Goal: Task Accomplishment & Management: Manage account settings

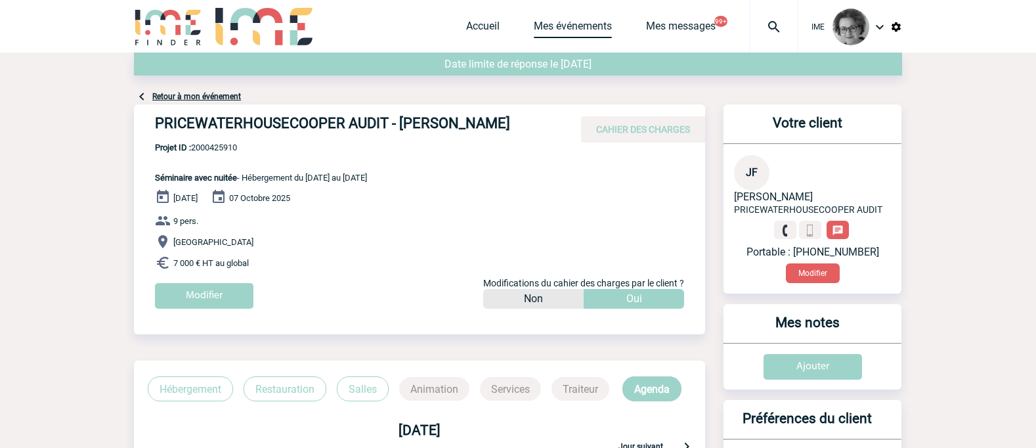
click at [569, 24] on link "Mes événements" at bounding box center [573, 29] width 78 height 18
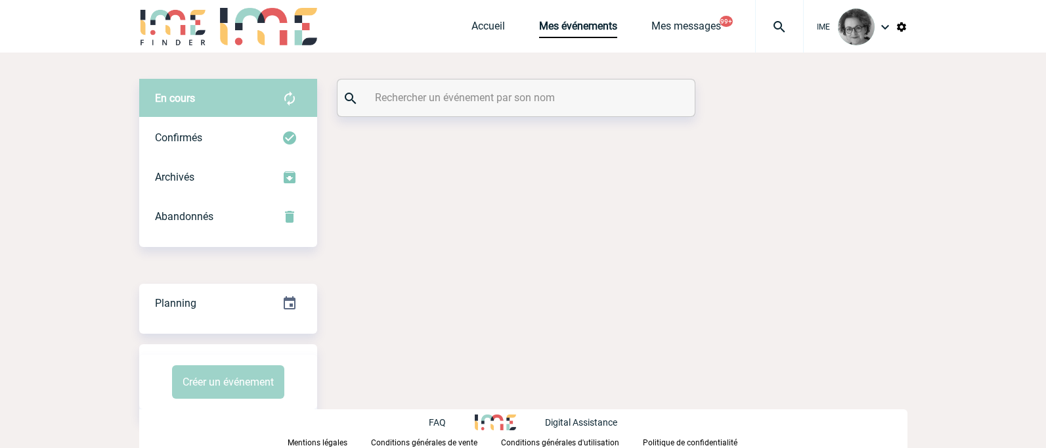
click at [484, 110] on div at bounding box center [515, 97] width 357 height 37
click at [481, 101] on input "text" at bounding box center [518, 97] width 292 height 19
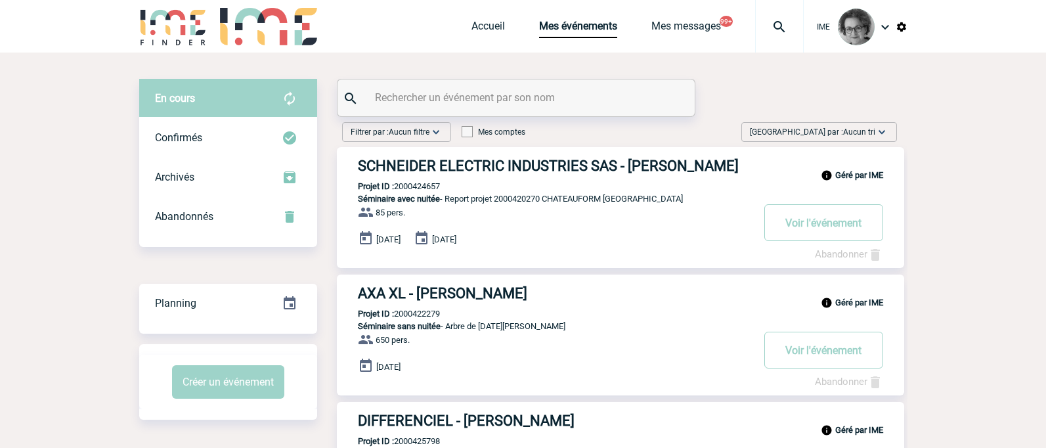
paste input "2000425271"
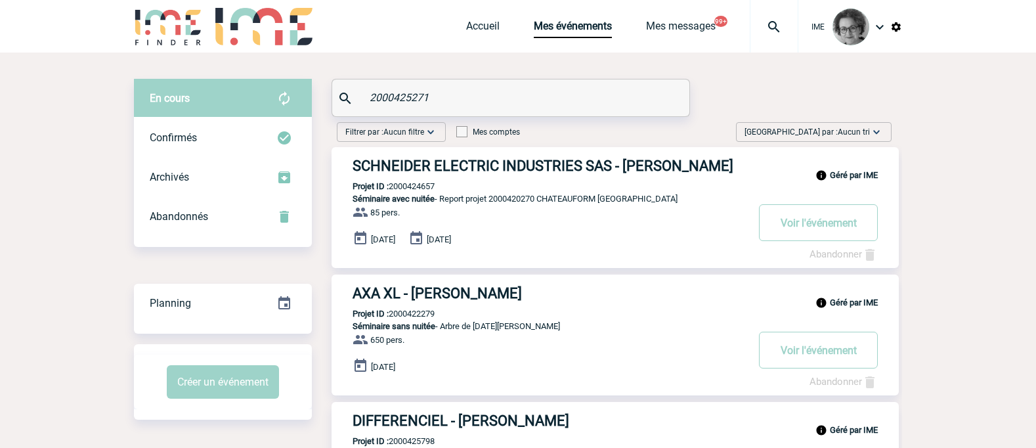
type input "2000425271"
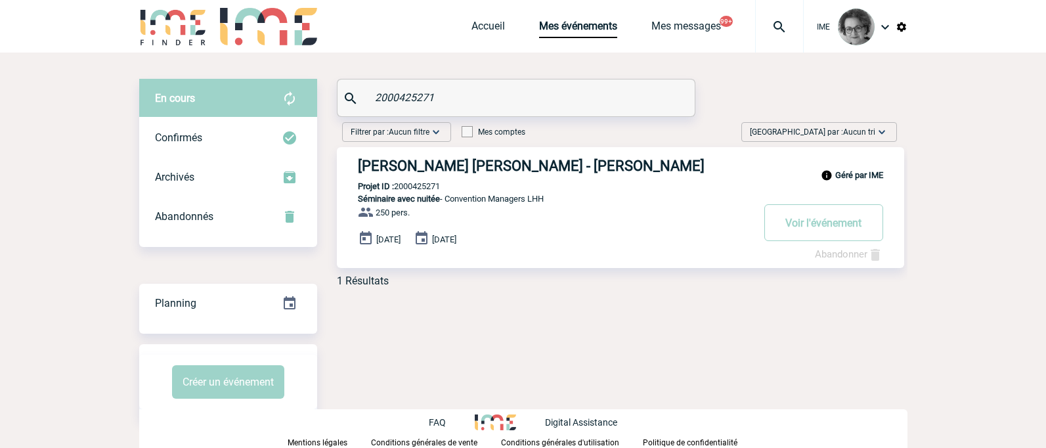
click at [835, 254] on link "Abandonner" at bounding box center [849, 254] width 68 height 12
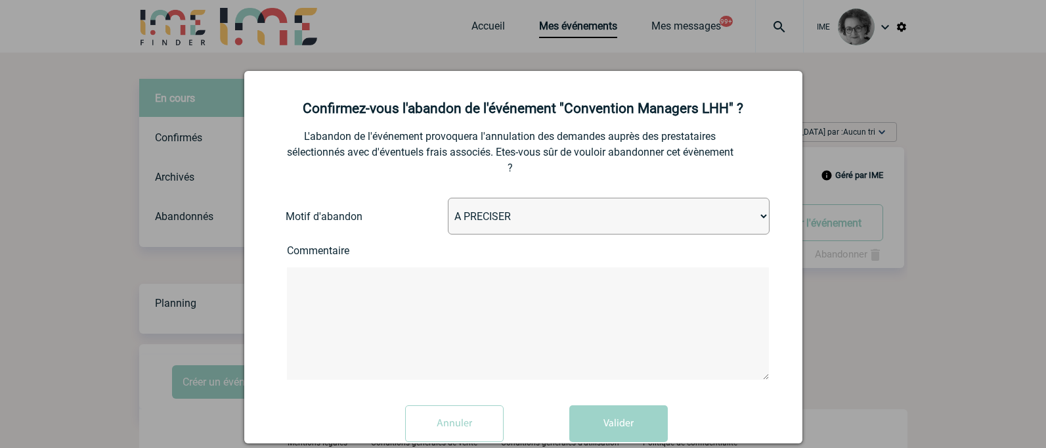
click at [755, 219] on select "A PRECISER Projet annulé Projet reporté Evénement organisé en interne A fait ap…" at bounding box center [609, 216] width 322 height 37
select select "ABANDON_PROJET_10"
click at [448, 198] on select "A PRECISER Projet annulé Projet reporté Evénement organisé en interne A fait ap…" at bounding box center [609, 216] width 322 height 37
click at [535, 297] on textarea at bounding box center [528, 323] width 482 height 112
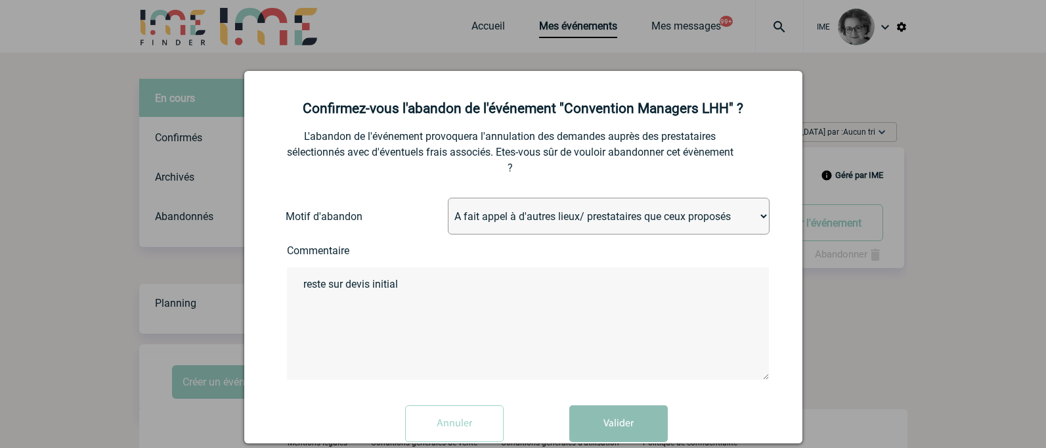
type textarea "reste sur devis initial"
click at [618, 425] on button "Valider" at bounding box center [618, 423] width 98 height 37
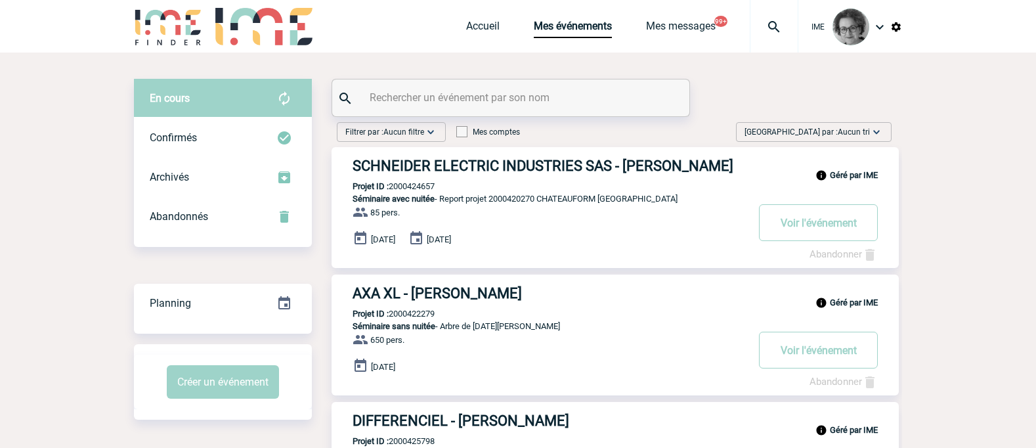
click at [1018, 22] on div "IME Accueil Mes événements 99+" at bounding box center [518, 26] width 1036 height 53
